Goal: Information Seeking & Learning: Understand process/instructions

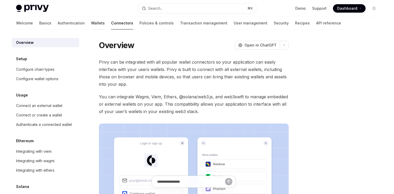
click at [91, 23] on link "Wallets" at bounding box center [98, 23] width 14 height 13
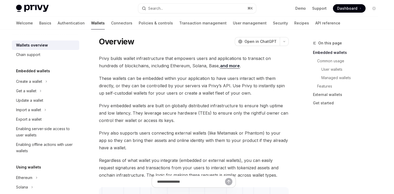
scroll to position [12, 0]
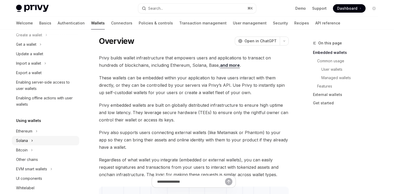
click at [29, 138] on div "Solana" at bounding box center [45, 140] width 67 height 9
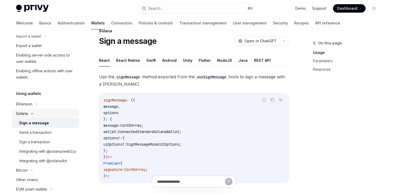
scroll to position [75, 0]
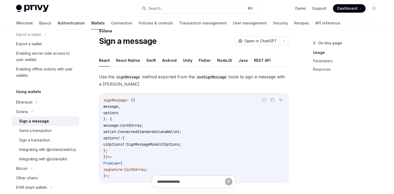
click at [58, 24] on link "Authentication" at bounding box center [71, 23] width 27 height 13
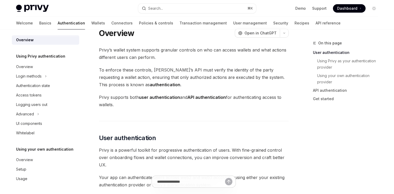
scroll to position [3, 0]
click at [31, 66] on div "Overview" at bounding box center [24, 67] width 17 height 6
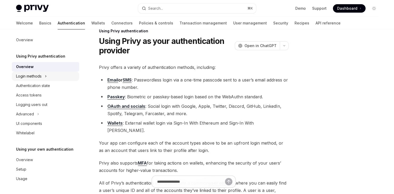
click at [31, 75] on div "Login methods" at bounding box center [29, 76] width 26 height 6
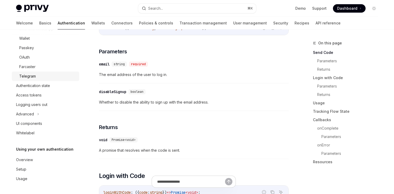
scroll to position [174, 0]
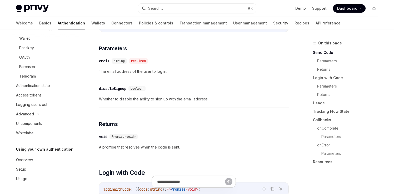
click at [15, 26] on div "Welcome Basics Authentication Wallets Connectors Policies & controls Transactio…" at bounding box center [196, 23] width 387 height 13
click at [39, 25] on link "Basics" at bounding box center [45, 23] width 12 height 13
type textarea "*"
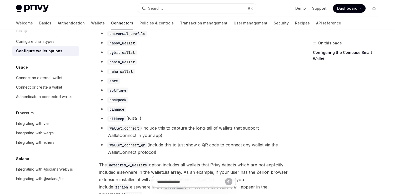
scroll to position [429, 0]
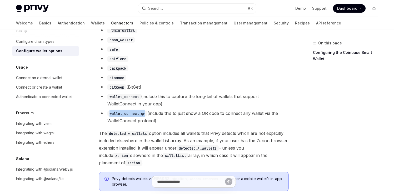
drag, startPoint x: 146, startPoint y: 118, endPoint x: 109, endPoint y: 118, distance: 36.8
click at [109, 117] on code "wallet_connect_qr" at bounding box center [127, 114] width 40 height 6
copy code "wallet_connect_qr"
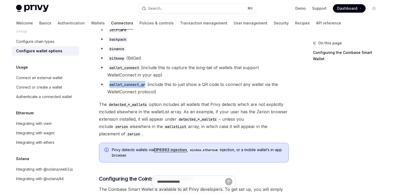
scroll to position [461, 0]
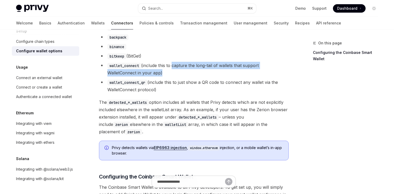
drag, startPoint x: 173, startPoint y: 70, endPoint x: 159, endPoint y: 75, distance: 15.1
click at [159, 75] on li "wallet_connect (include this to capture the long-tail of wallets that support W…" at bounding box center [194, 69] width 190 height 15
